Goal: Task Accomplishment & Management: Complete application form

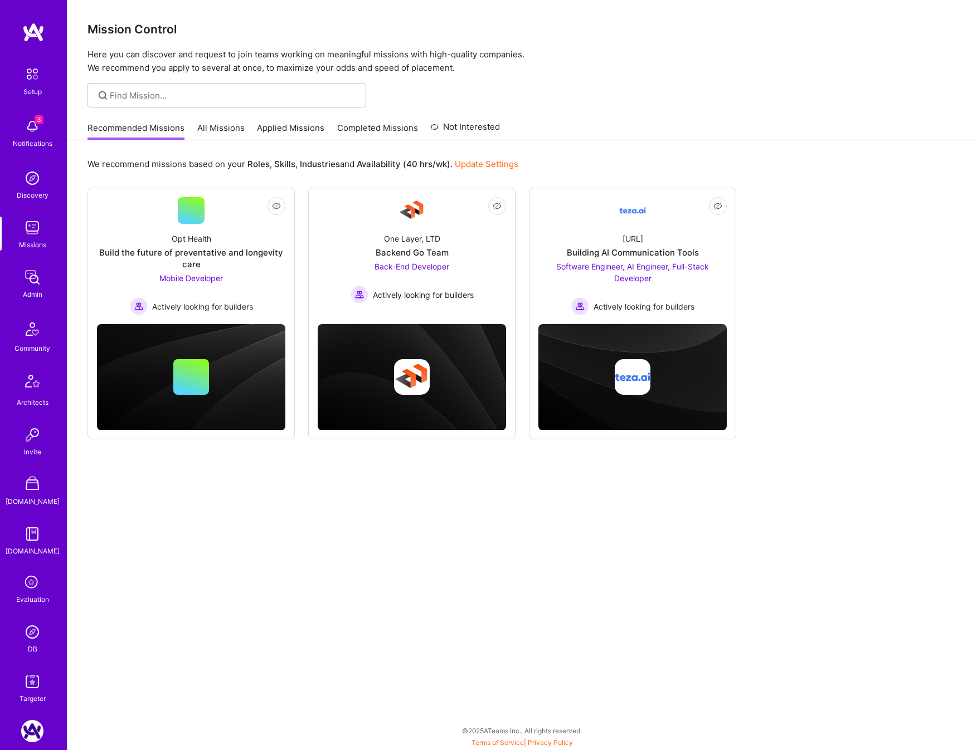
click at [867, 18] on div "Mission Control Here you can discover and request to join teams working on mean…" at bounding box center [521, 37] width 909 height 75
click at [221, 127] on link "All Missions" at bounding box center [220, 131] width 47 height 18
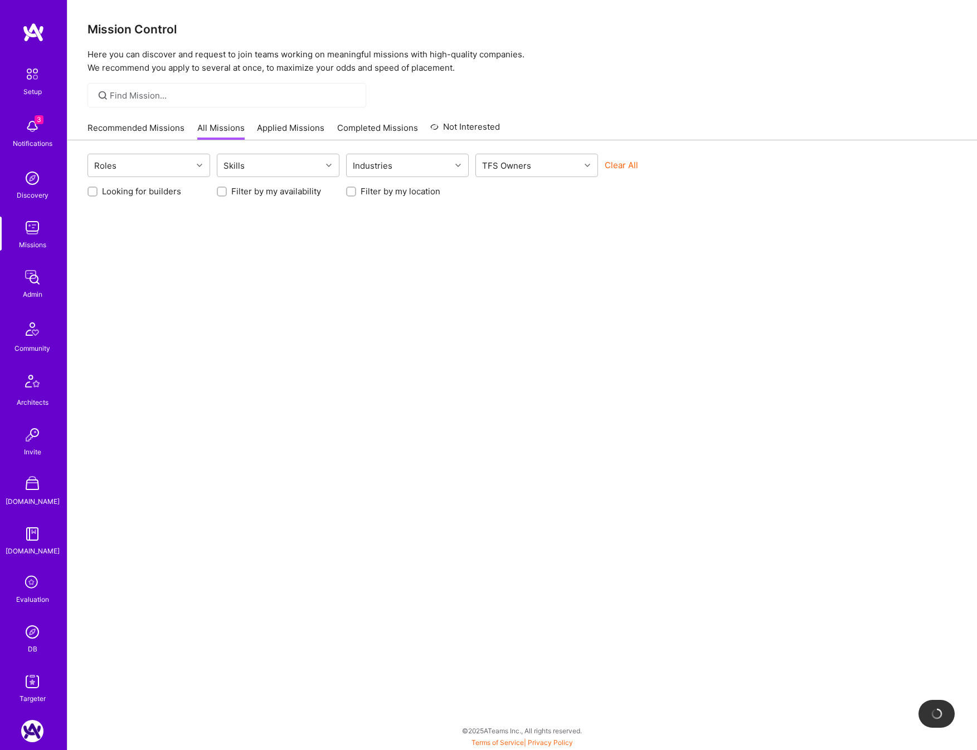
click at [627, 163] on button "Clear All" at bounding box center [620, 165] width 33 height 12
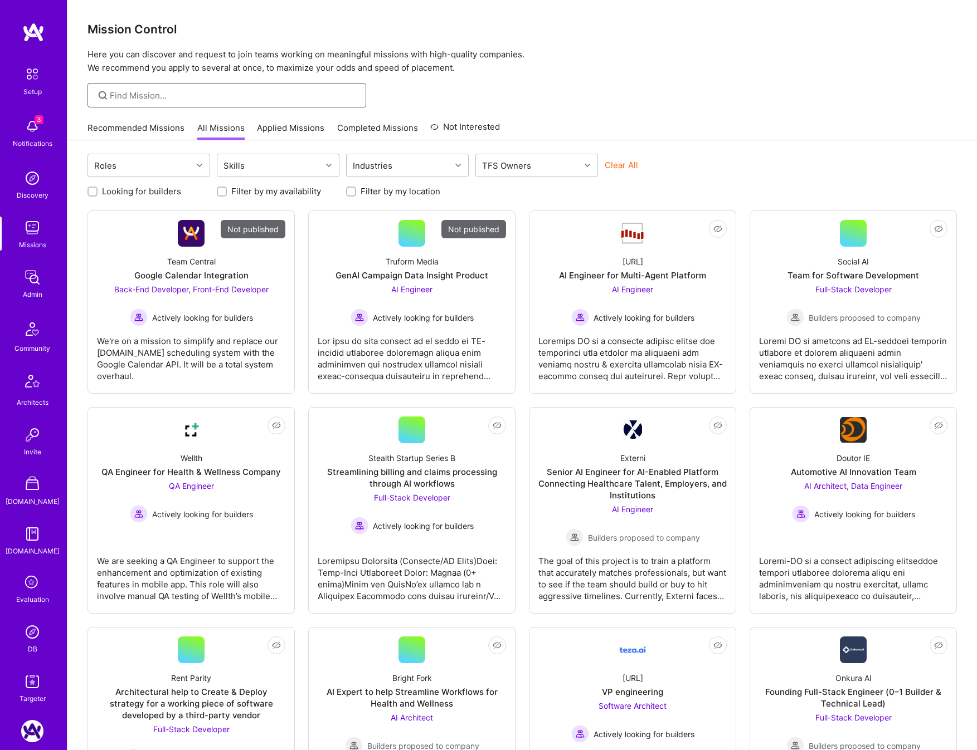
click at [184, 94] on input at bounding box center [234, 96] width 248 height 12
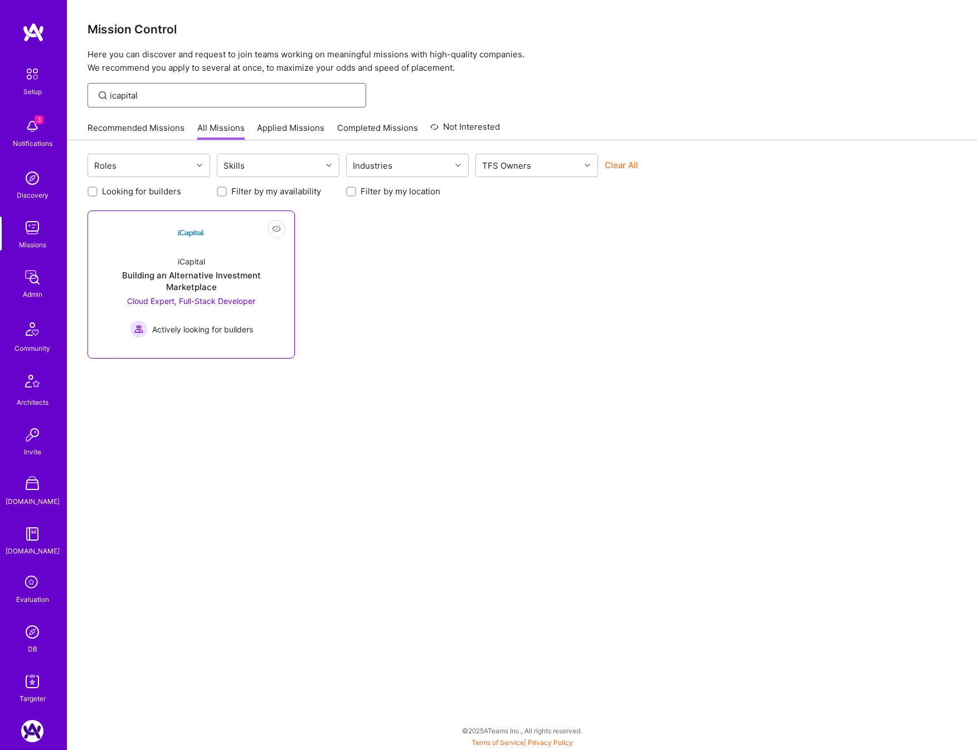
type input "icapital"
click at [226, 256] on div "iCapital Building an Alternative Investment Marketplace Cloud Expert, Full-Stac…" at bounding box center [191, 292] width 188 height 91
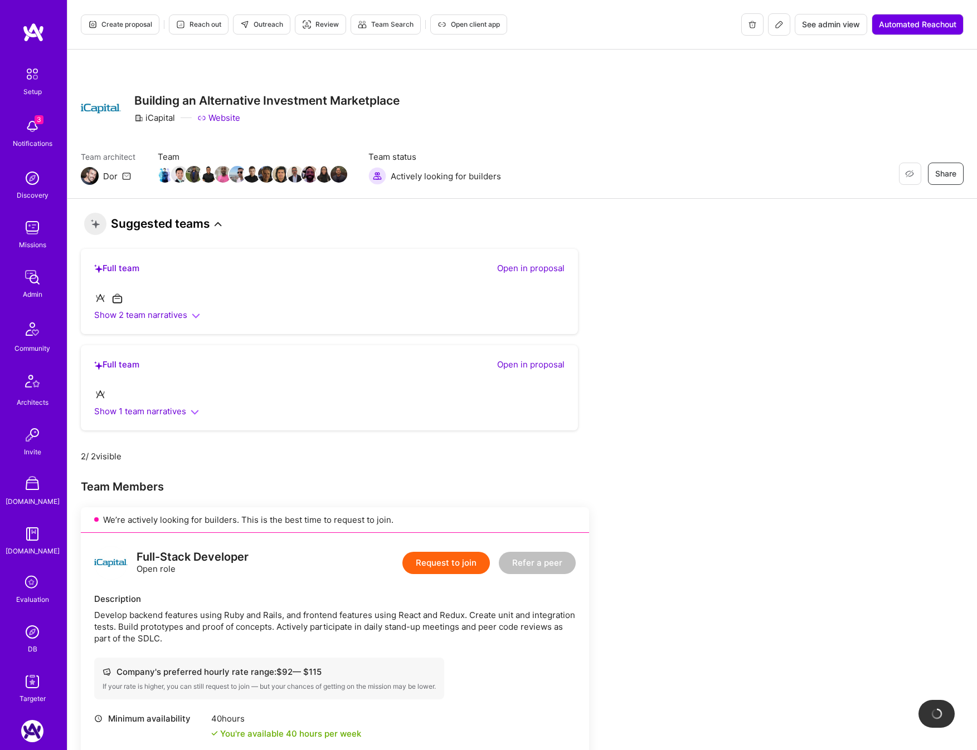
click at [116, 21] on span "Create proposal" at bounding box center [120, 24] width 64 height 10
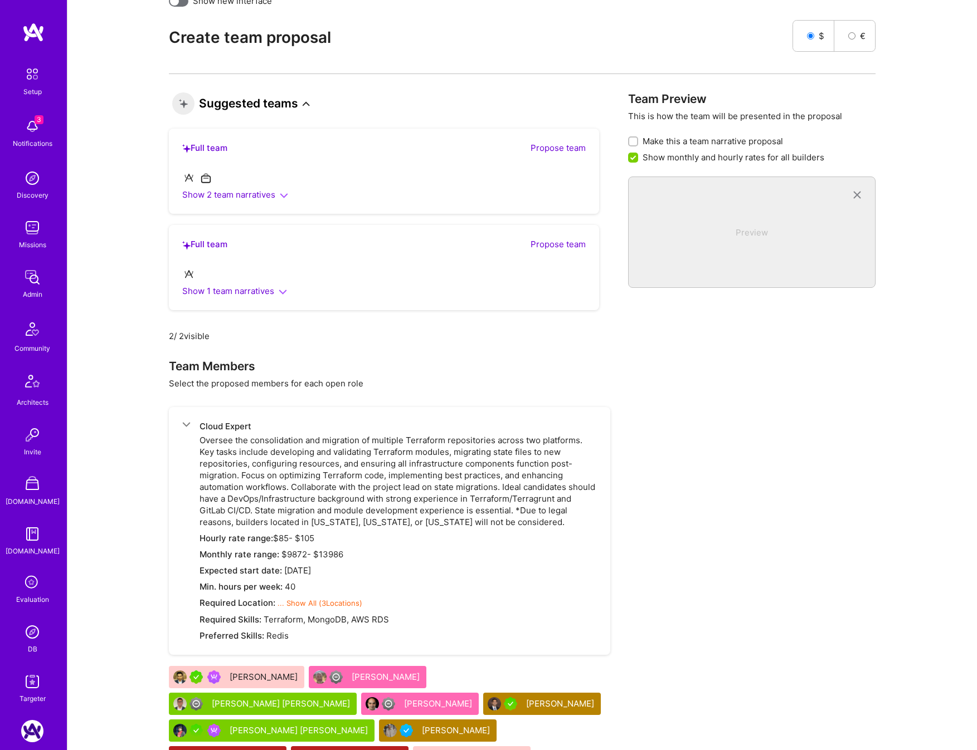
scroll to position [1817, 0]
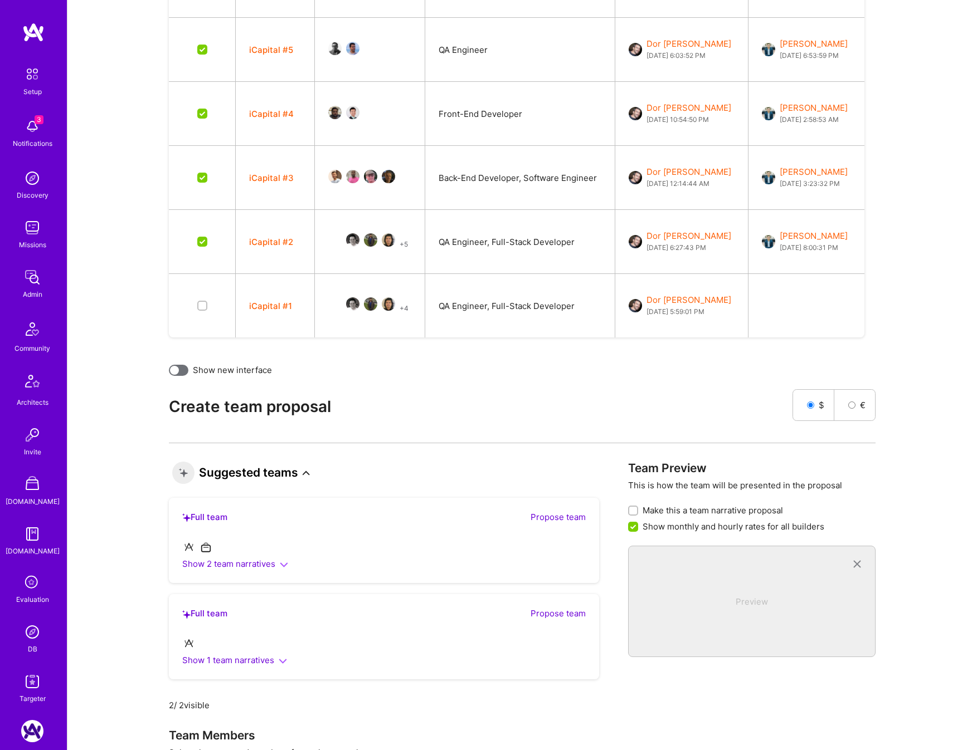
click at [183, 370] on div at bounding box center [178, 370] width 19 height 11
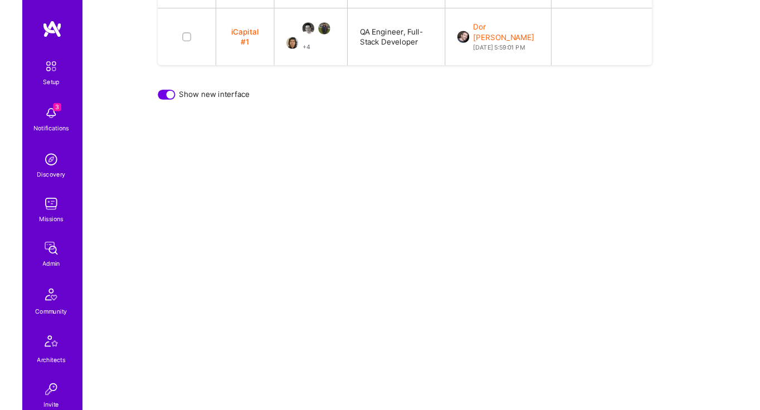
scroll to position [2405, 0]
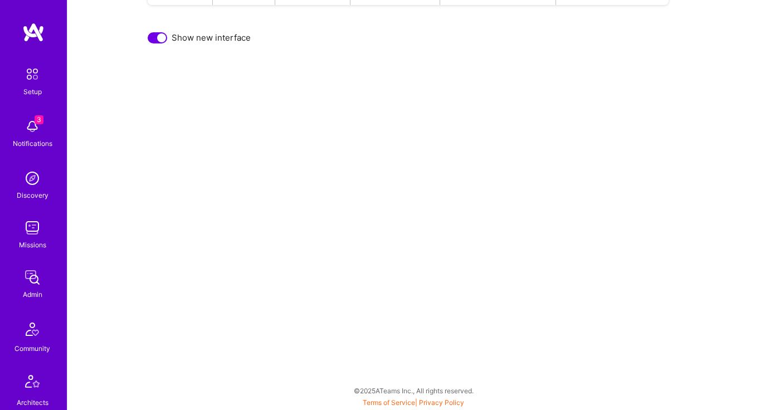
click at [161, 42] on div at bounding box center [161, 37] width 9 height 9
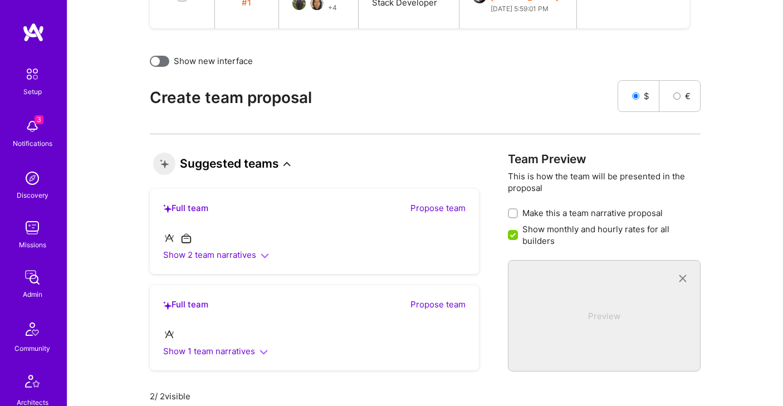
scroll to position [2128, 0]
drag, startPoint x: 153, startPoint y: 57, endPoint x: 159, endPoint y: 58, distance: 6.2
click at [154, 57] on div at bounding box center [155, 60] width 9 height 9
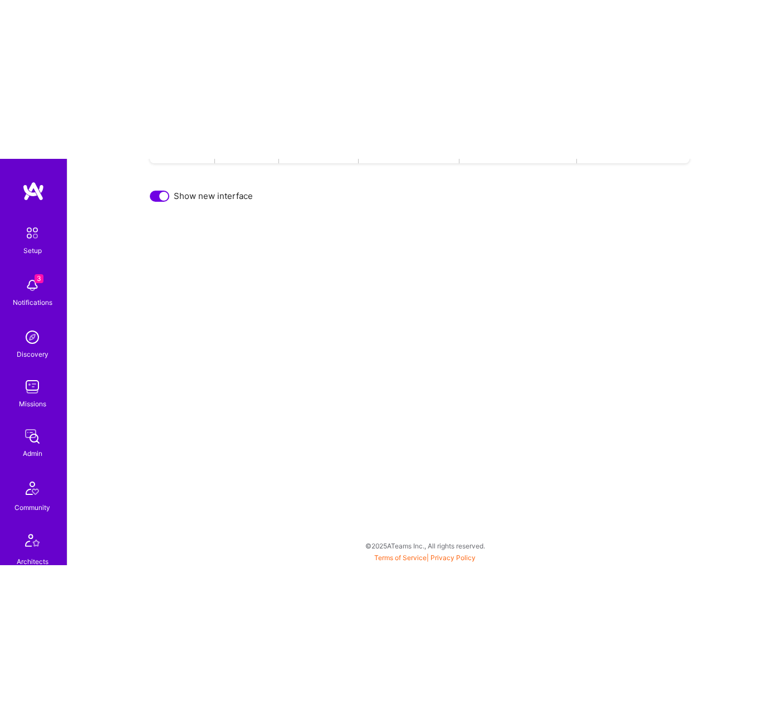
scroll to position [2087, 0]
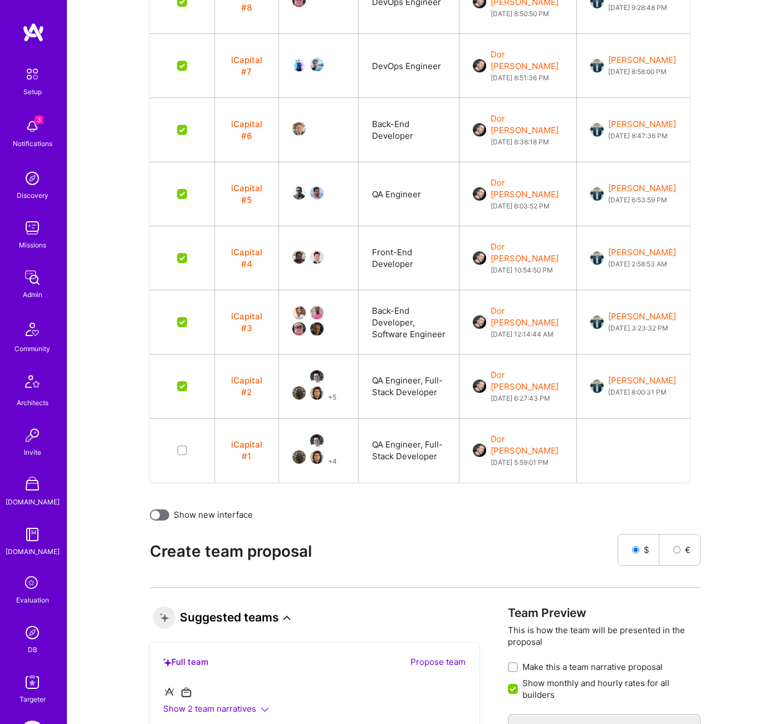
scroll to position [1966, 0]
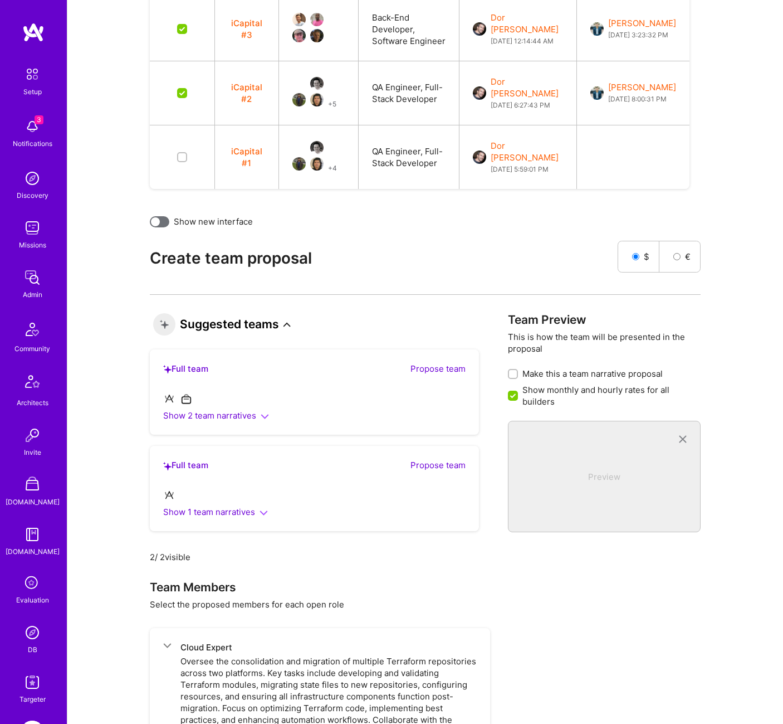
click at [158, 221] on div at bounding box center [155, 221] width 9 height 9
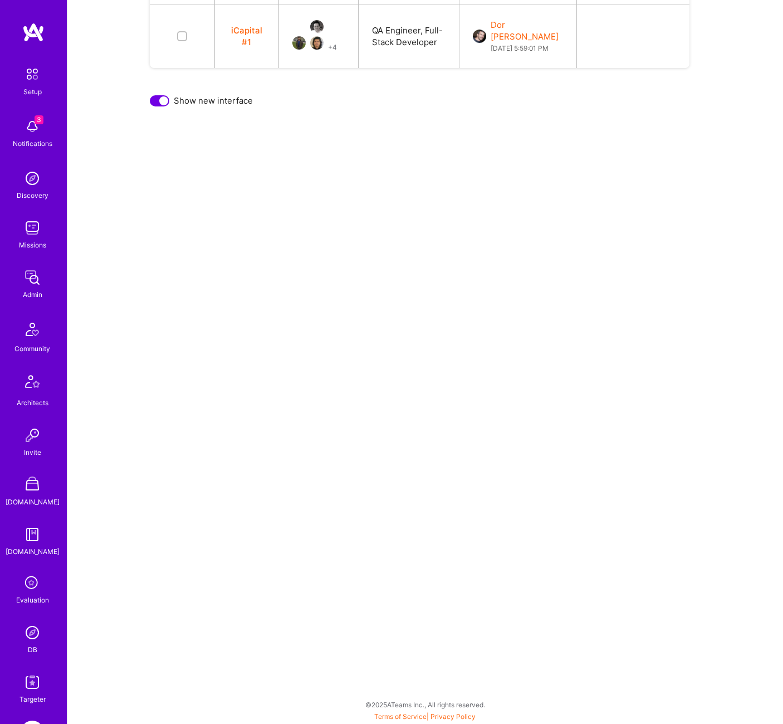
scroll to position [2071, 0]
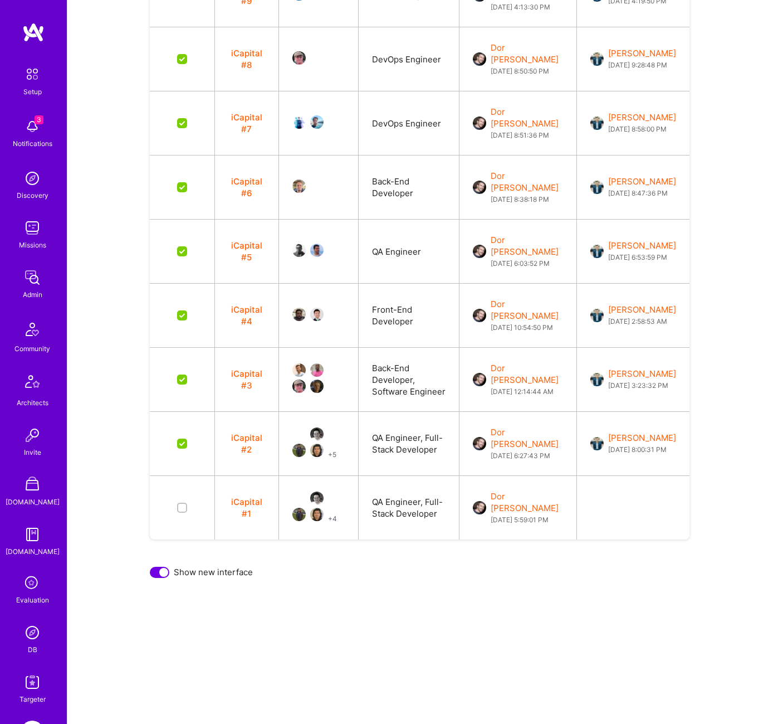
scroll to position [1662, 0]
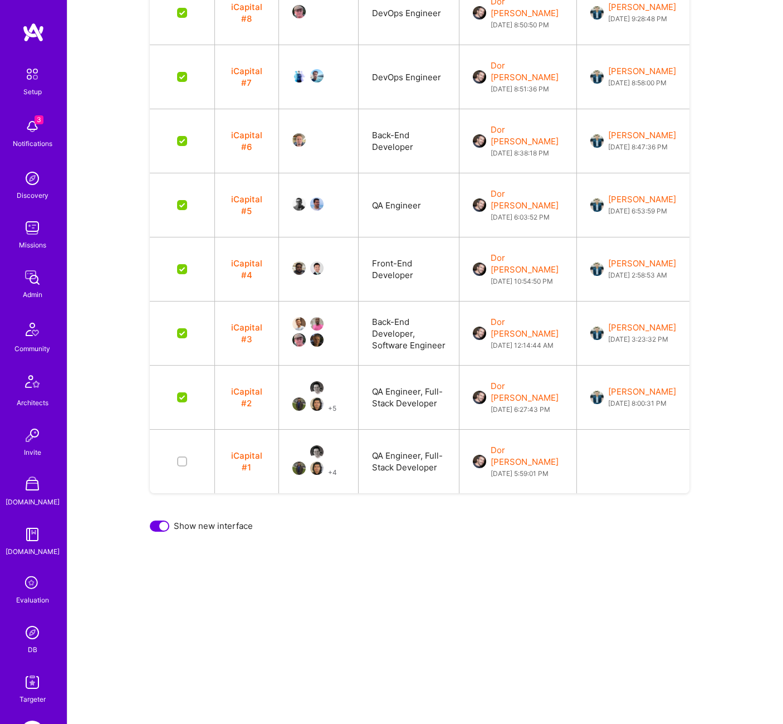
click at [257, 328] on button "iCapital #3" at bounding box center [246, 332] width 37 height 23
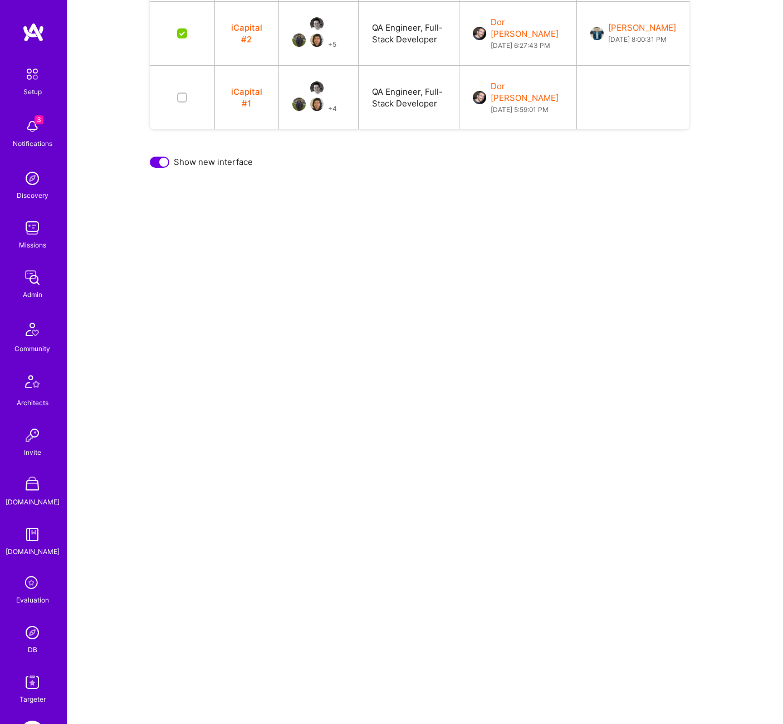
scroll to position [2025, 0]
